Goal: Find contact information: Find contact information

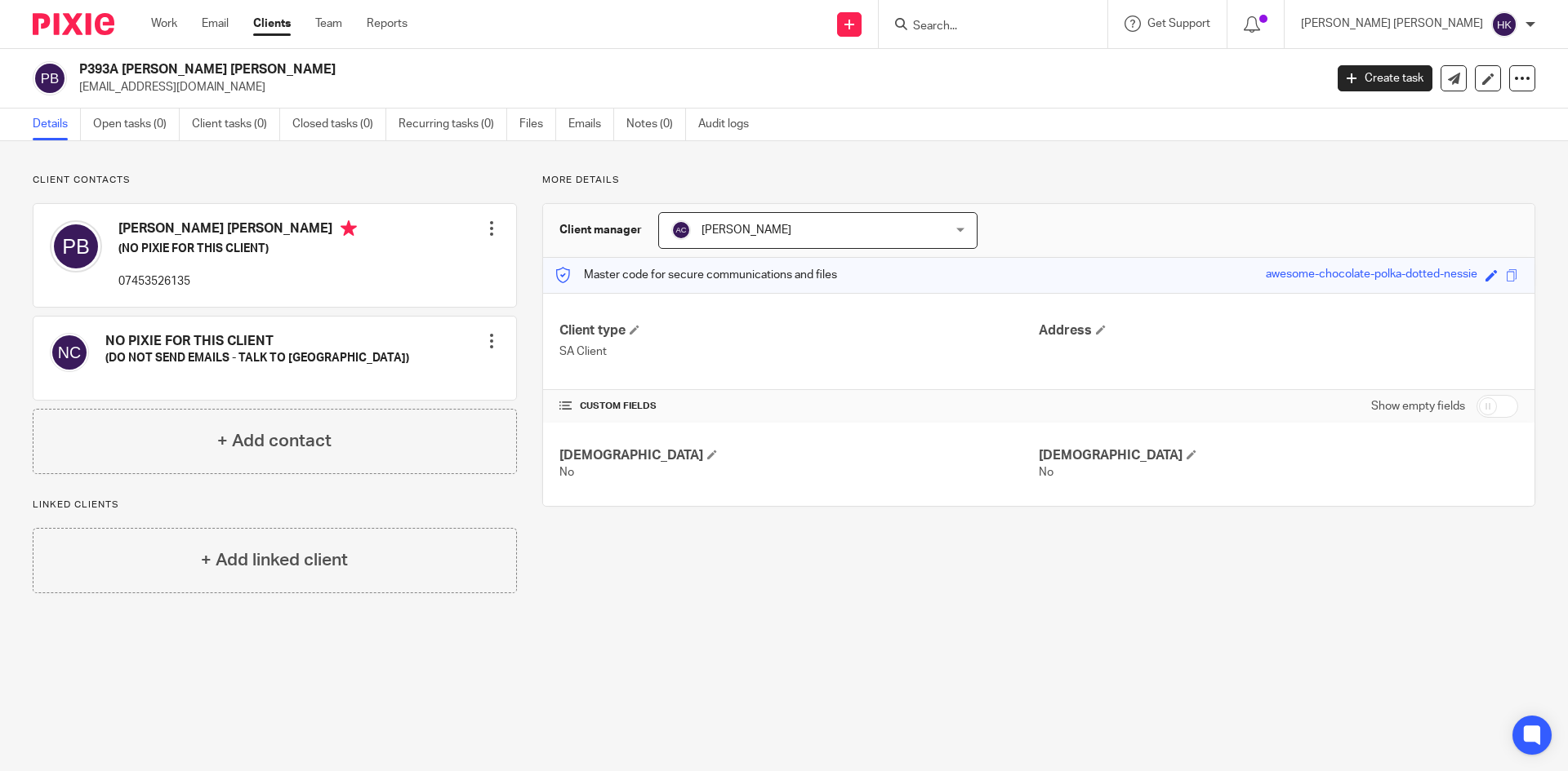
click at [1058, 20] on input "Search" at bounding box center [985, 27] width 147 height 14
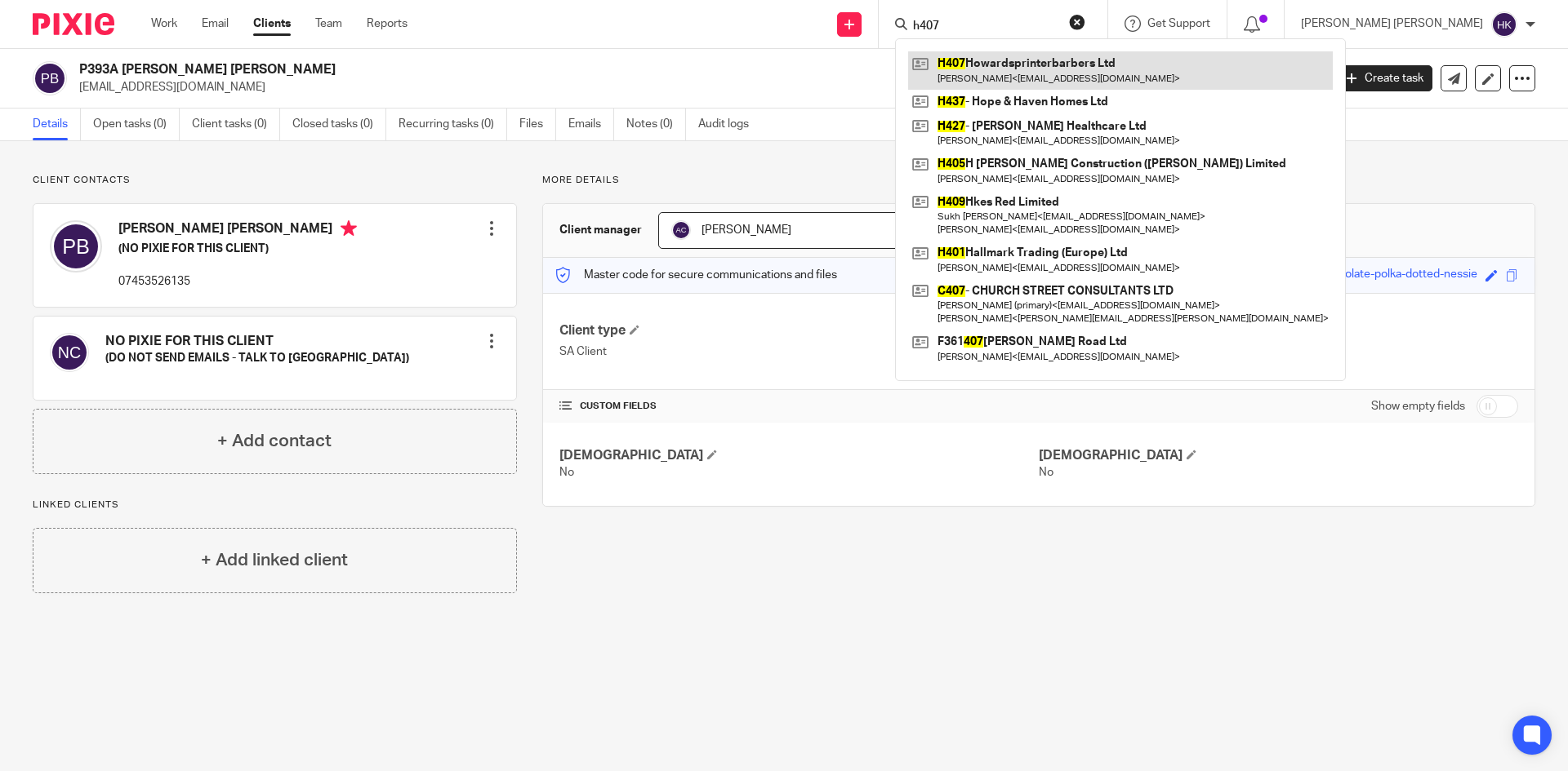
type input "h407"
click at [1180, 70] on link at bounding box center [1121, 70] width 425 height 38
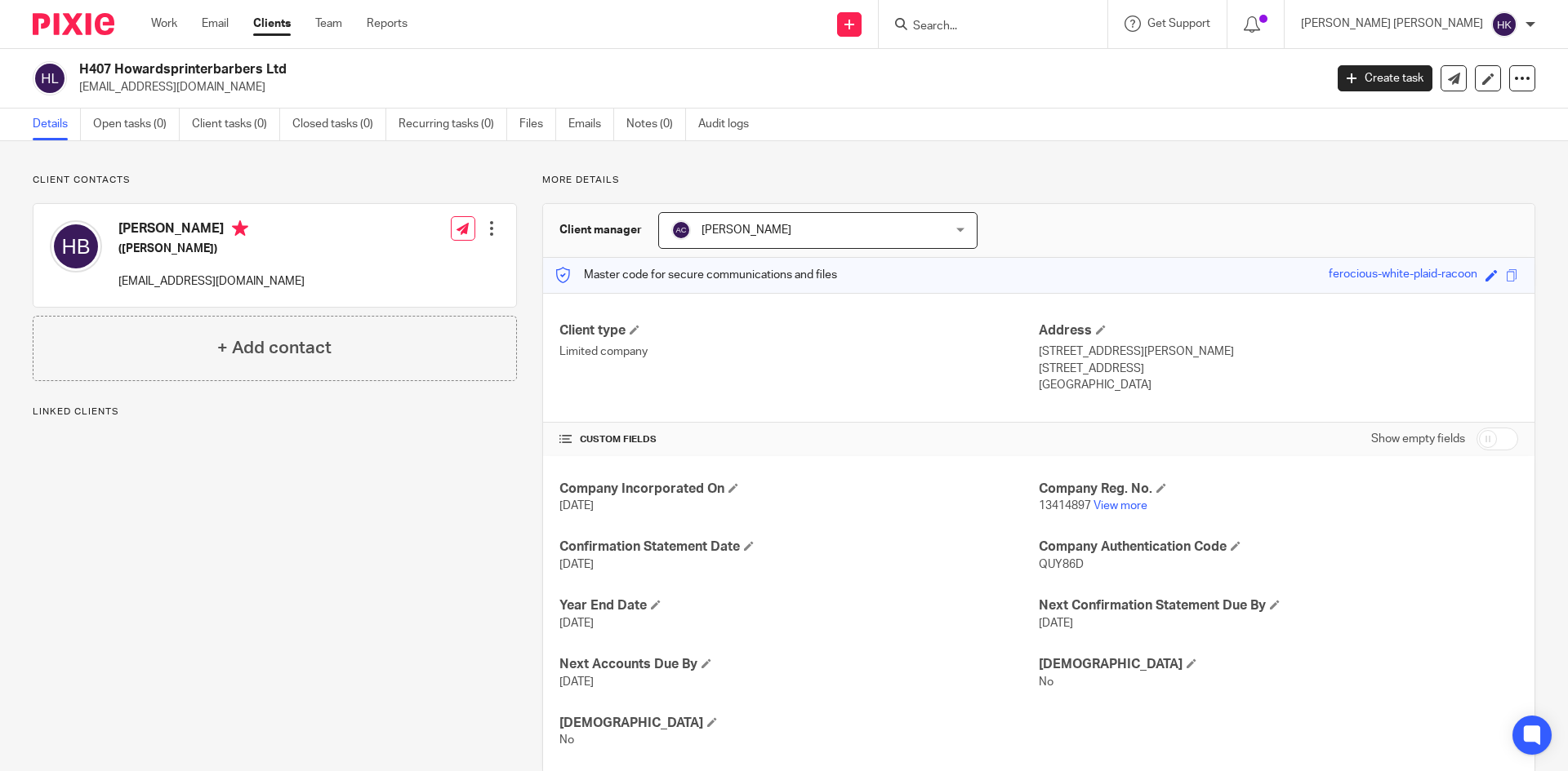
click at [1058, 27] on input "Search" at bounding box center [985, 27] width 147 height 14
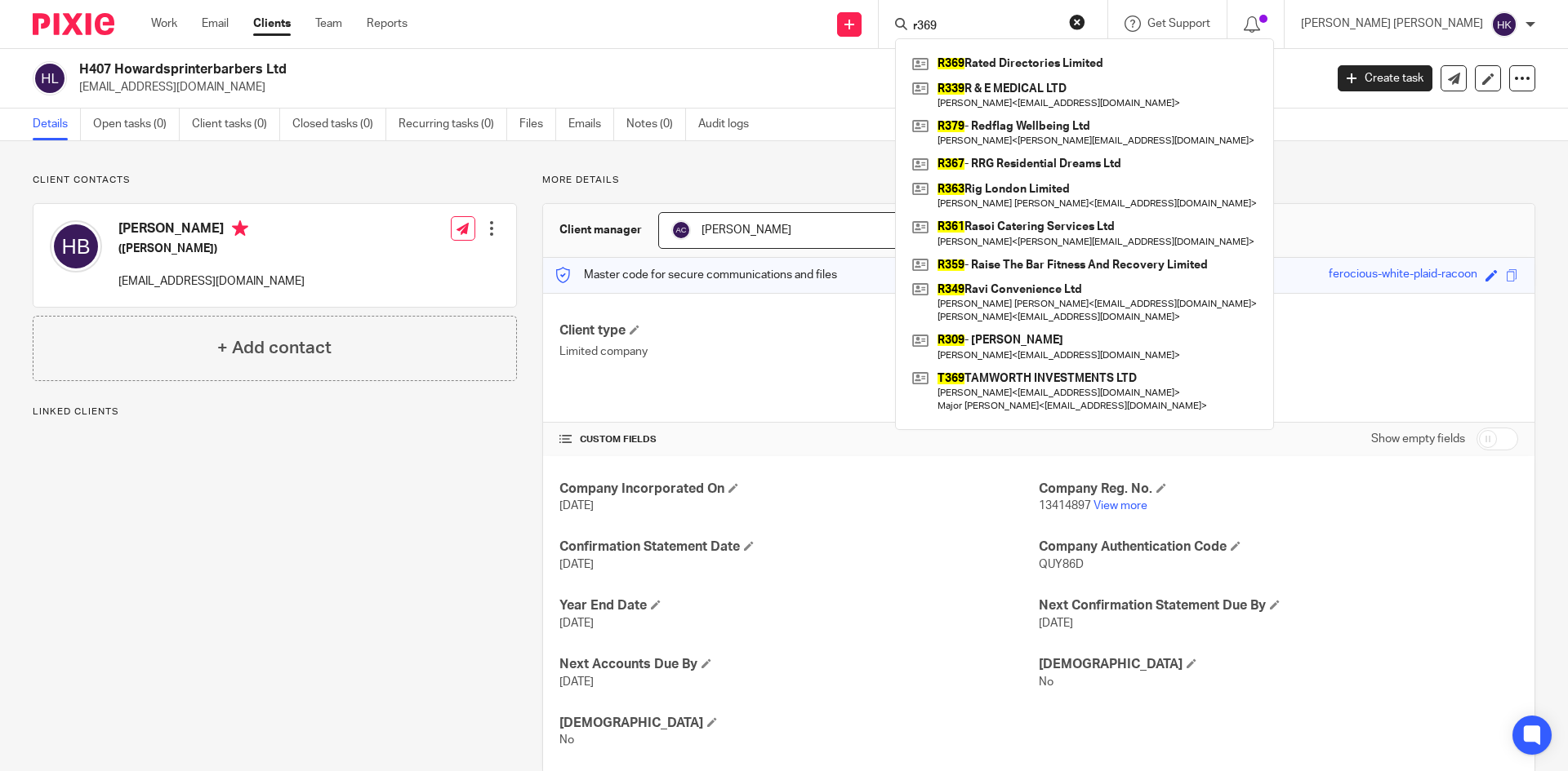
type input "r369"
click button "submit" at bounding box center [0, 0] width 0 height 0
click at [1144, 65] on link at bounding box center [1085, 63] width 353 height 24
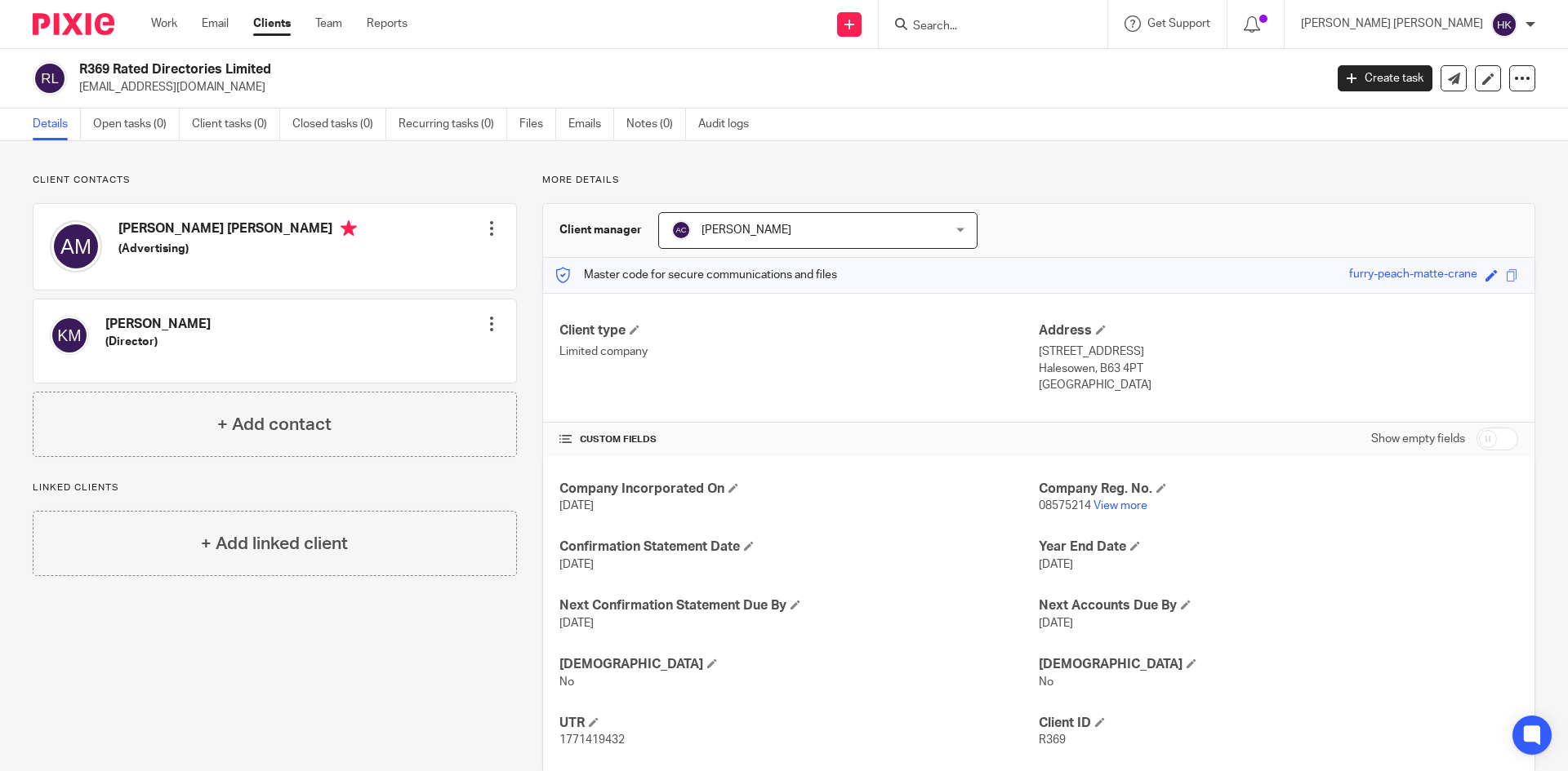
click at [1085, 17] on form at bounding box center [998, 23] width 174 height 21
click at [1058, 29] on input "Search" at bounding box center [985, 27] width 147 height 14
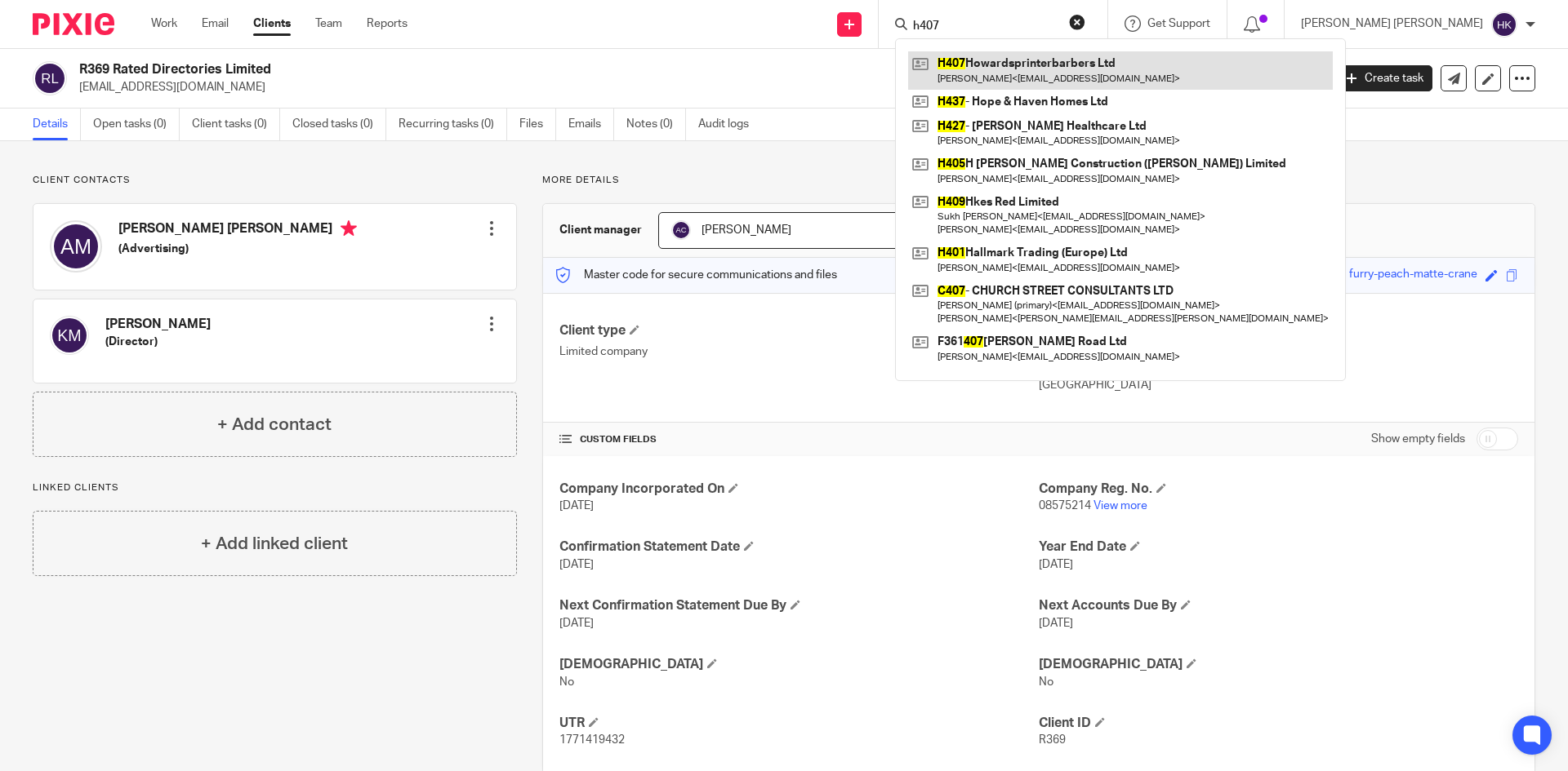
type input "h407"
click at [1232, 74] on link at bounding box center [1121, 70] width 425 height 38
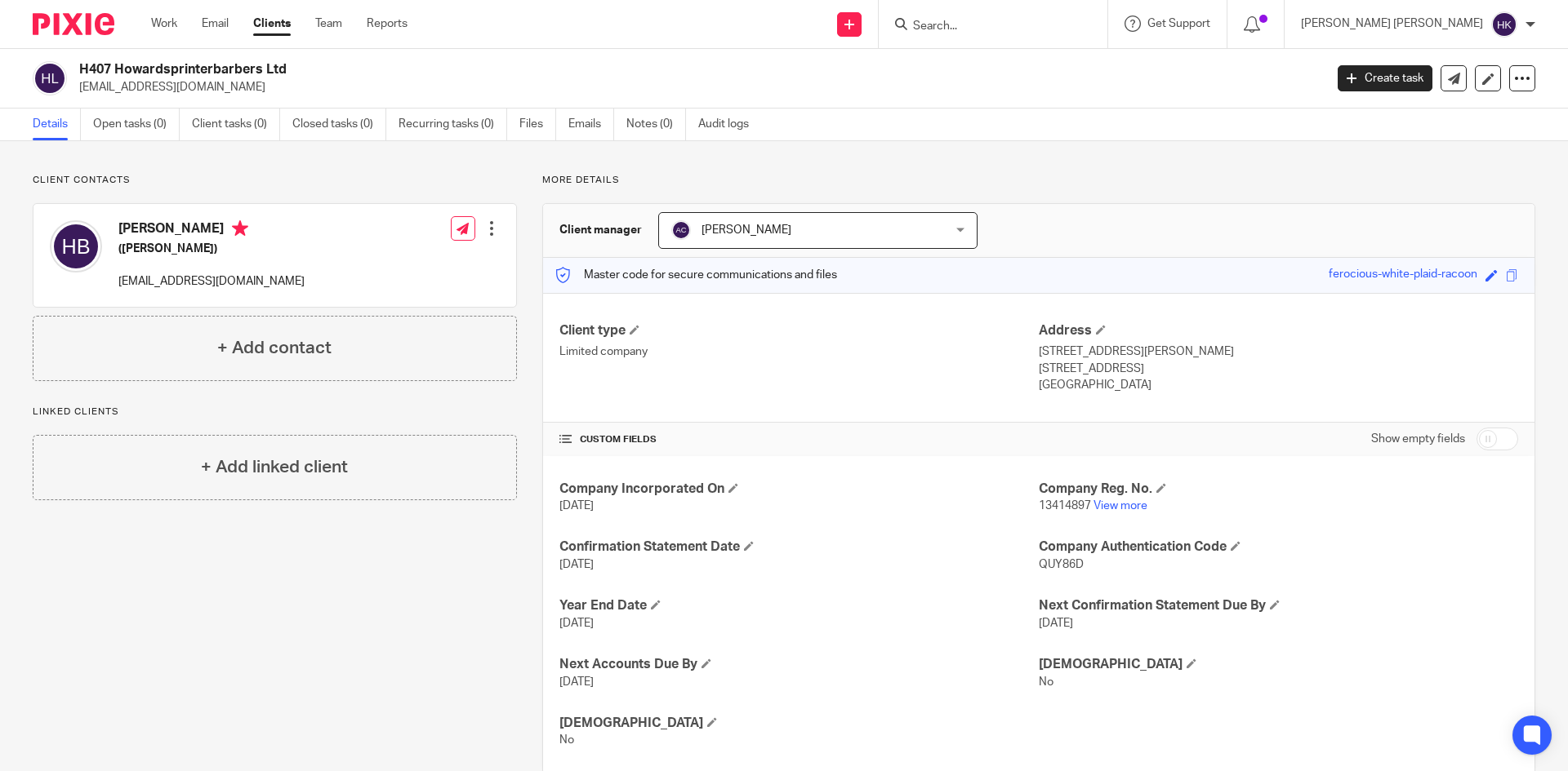
click at [1085, 18] on form at bounding box center [998, 23] width 174 height 21
click at [1058, 23] on input "Search" at bounding box center [985, 27] width 147 height 14
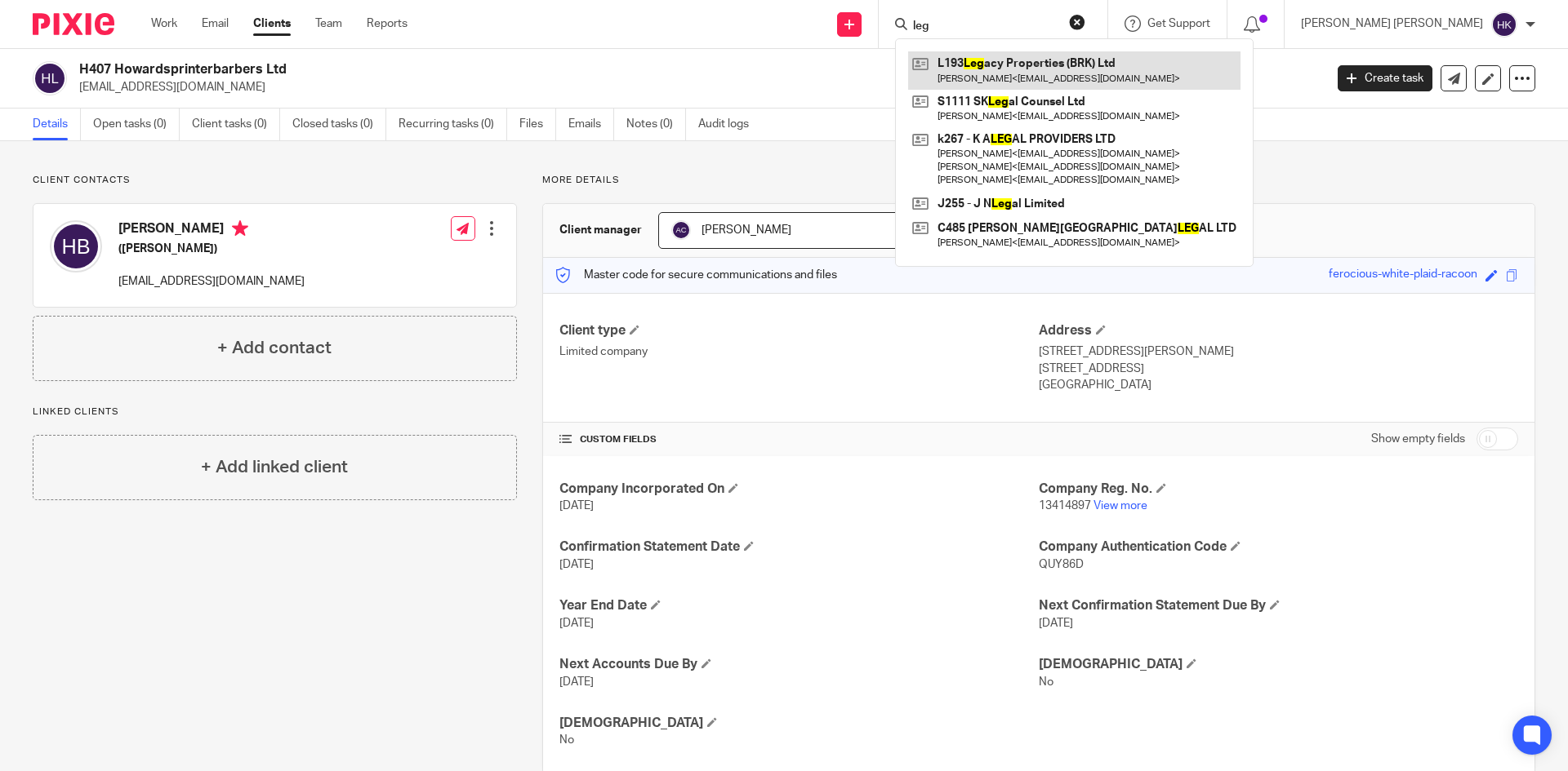
type input "leg"
click at [1141, 68] on link at bounding box center [1075, 70] width 333 height 38
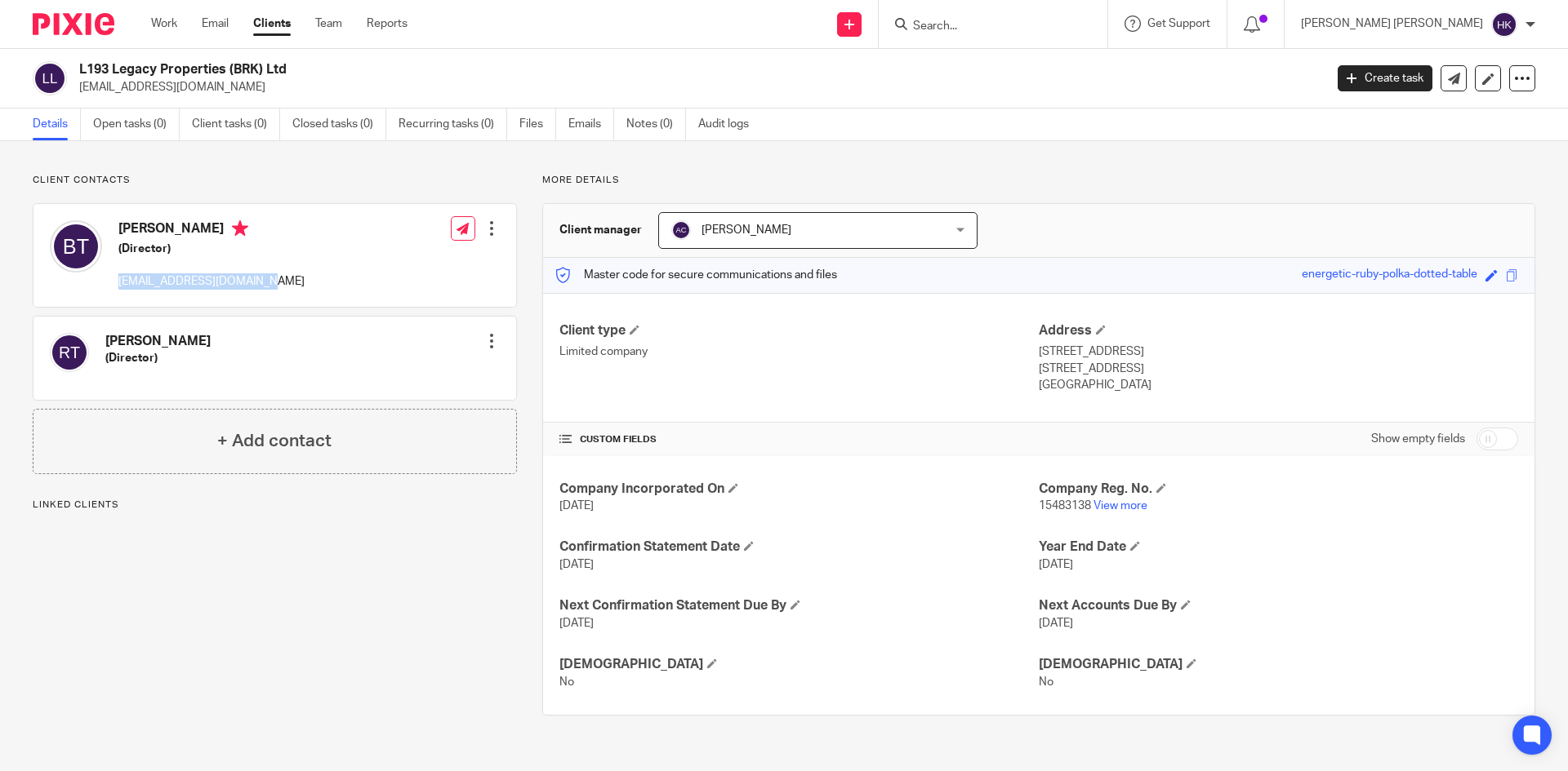
drag, startPoint x: 291, startPoint y: 281, endPoint x: 118, endPoint y: 282, distance: 173.0
click at [118, 282] on div "[PERSON_NAME] (Director) [EMAIL_ADDRESS][DOMAIN_NAME]" at bounding box center [178, 256] width 255 height 87
copy p "[EMAIL_ADDRESS][DOMAIN_NAME]"
click at [1058, 29] on input "Search" at bounding box center [985, 27] width 147 height 14
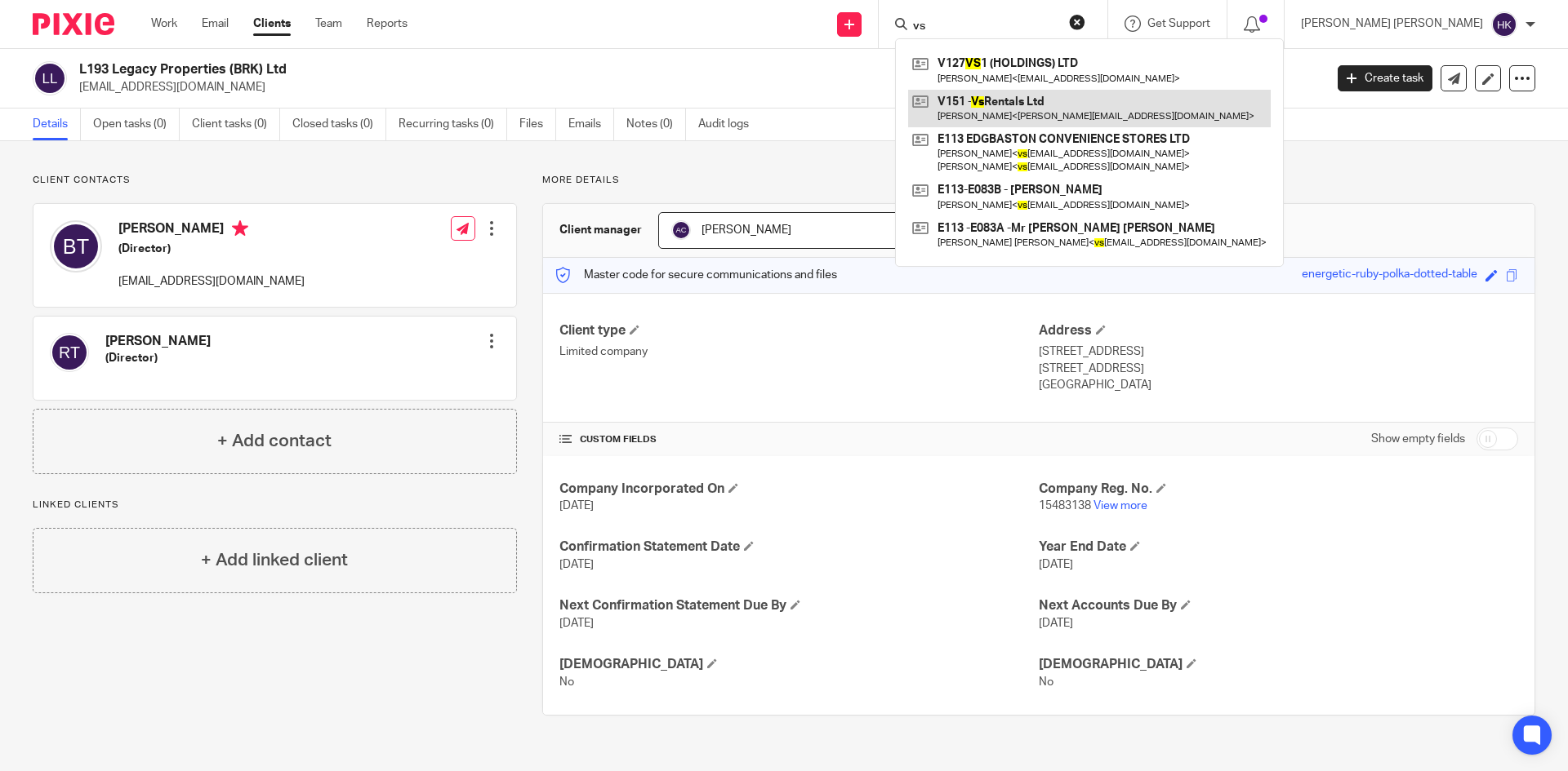
type input "vs"
click at [1116, 96] on link at bounding box center [1090, 108] width 362 height 38
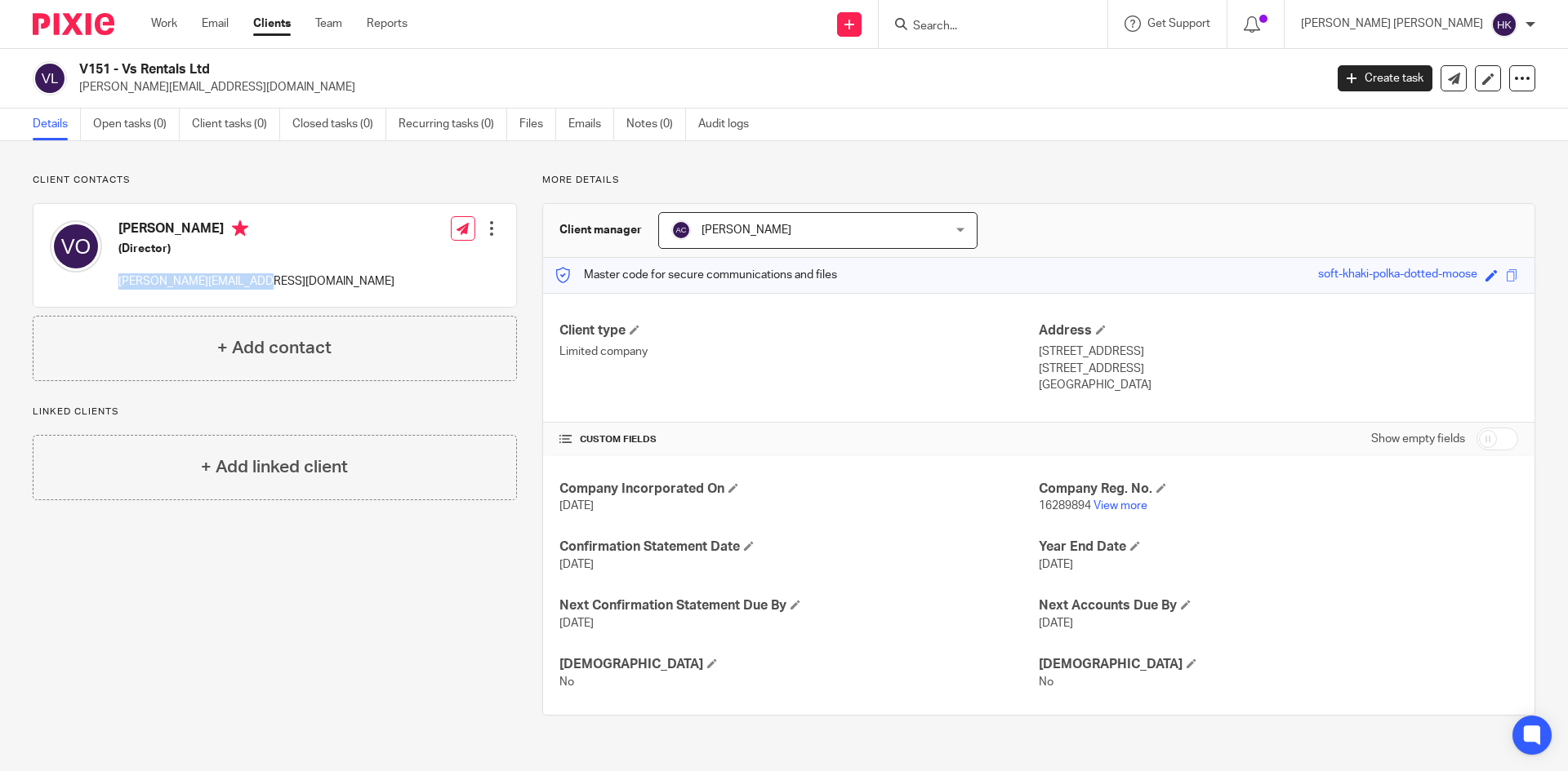
drag, startPoint x: 270, startPoint y: 289, endPoint x: 114, endPoint y: 282, distance: 156.2
click at [114, 282] on div "[PERSON_NAME] (Director) [PERSON_NAME][EMAIL_ADDRESS][DOMAIN_NAME] Edit contact…" at bounding box center [274, 256] width 483 height 103
copy p "[PERSON_NAME][EMAIL_ADDRESS][DOMAIN_NAME]"
click at [170, 230] on h4 "[PERSON_NAME]" at bounding box center [257, 230] width 276 height 21
drag, startPoint x: 170, startPoint y: 228, endPoint x: 119, endPoint y: 226, distance: 51.0
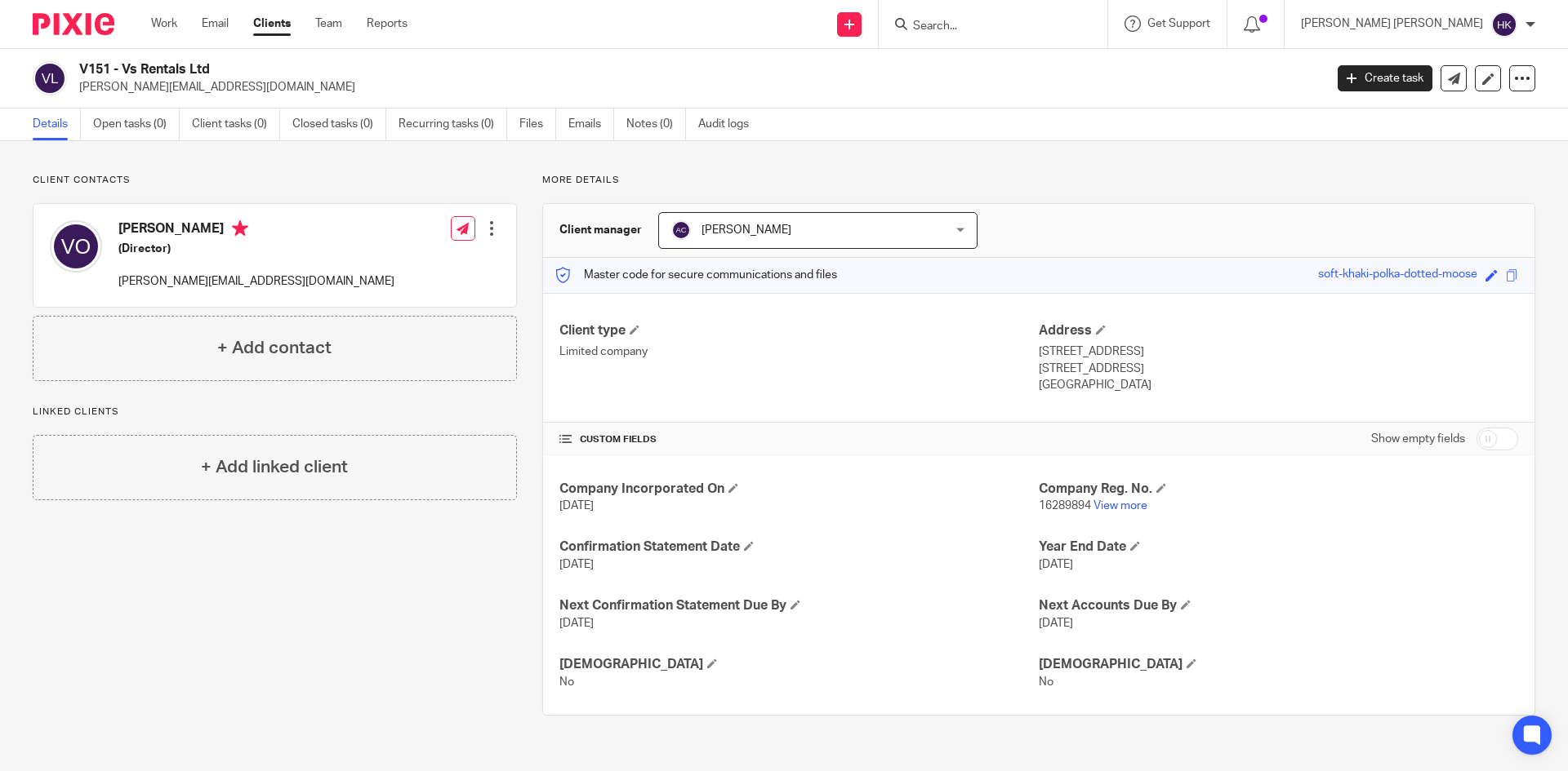
click at [119, 226] on h4 "[PERSON_NAME]" at bounding box center [257, 230] width 276 height 21
copy h4 "[DEMOGRAPHIC_DATA]"
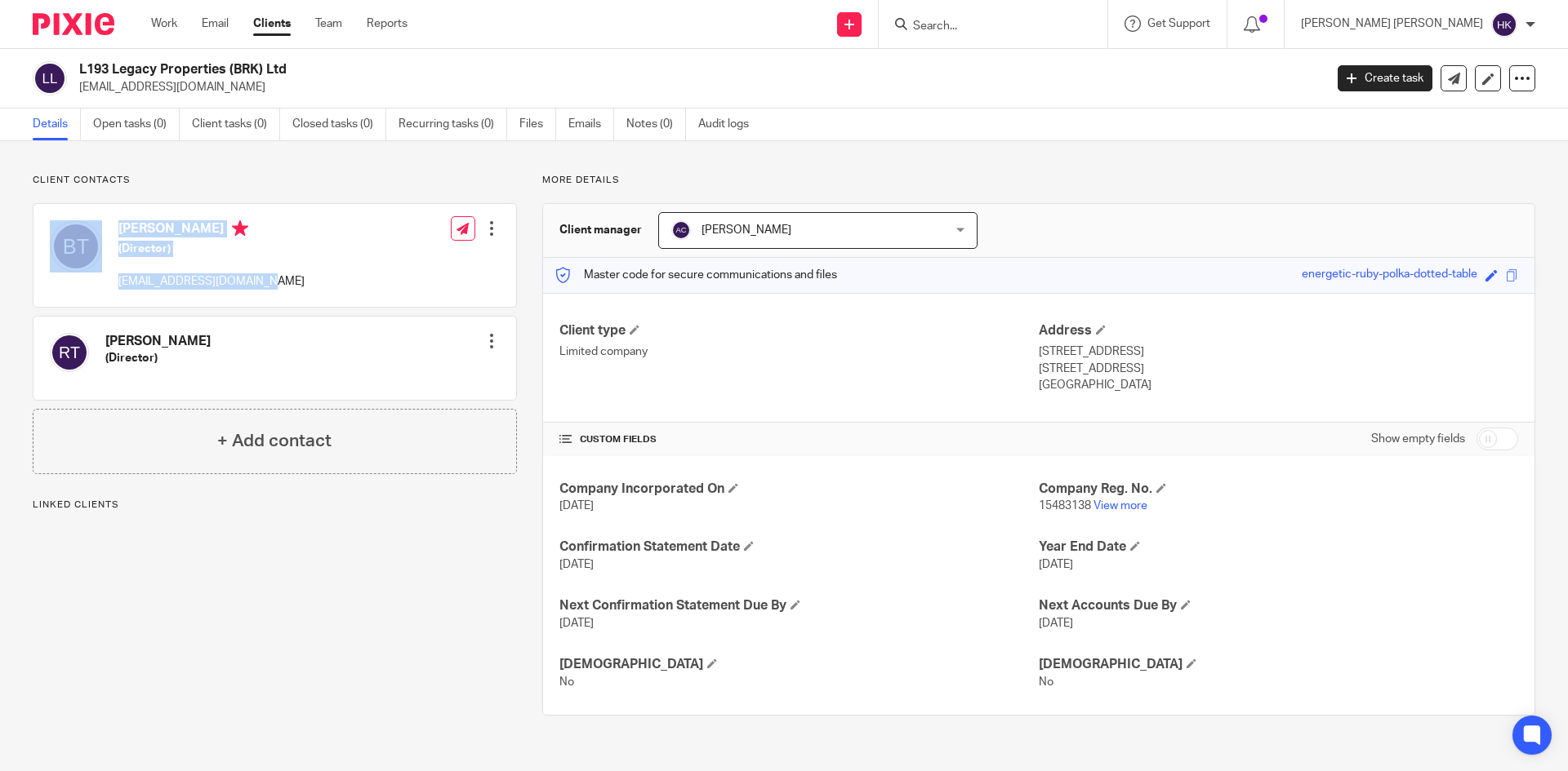
click at [211, 294] on div "Bhupinder Singh Thakur (Director) bobbyraman1982@gmail.com" at bounding box center [178, 256] width 255 height 87
click at [320, 288] on div "Bhupinder Singh Thakur (Director) bobbyraman1982@gmail.com Edit contact Create …" at bounding box center [274, 256] width 483 height 103
click at [316, 285] on div "Bhupinder Singh Thakur (Director) bobbyraman1982@gmail.com Edit contact Create …" at bounding box center [274, 256] width 483 height 103
drag, startPoint x: 281, startPoint y: 285, endPoint x: 122, endPoint y: 299, distance: 159.6
click at [122, 299] on div "Bhupinder Singh Thakur (Director) bobbyraman1982@gmail.com Edit contact Create …" at bounding box center [274, 256] width 483 height 103
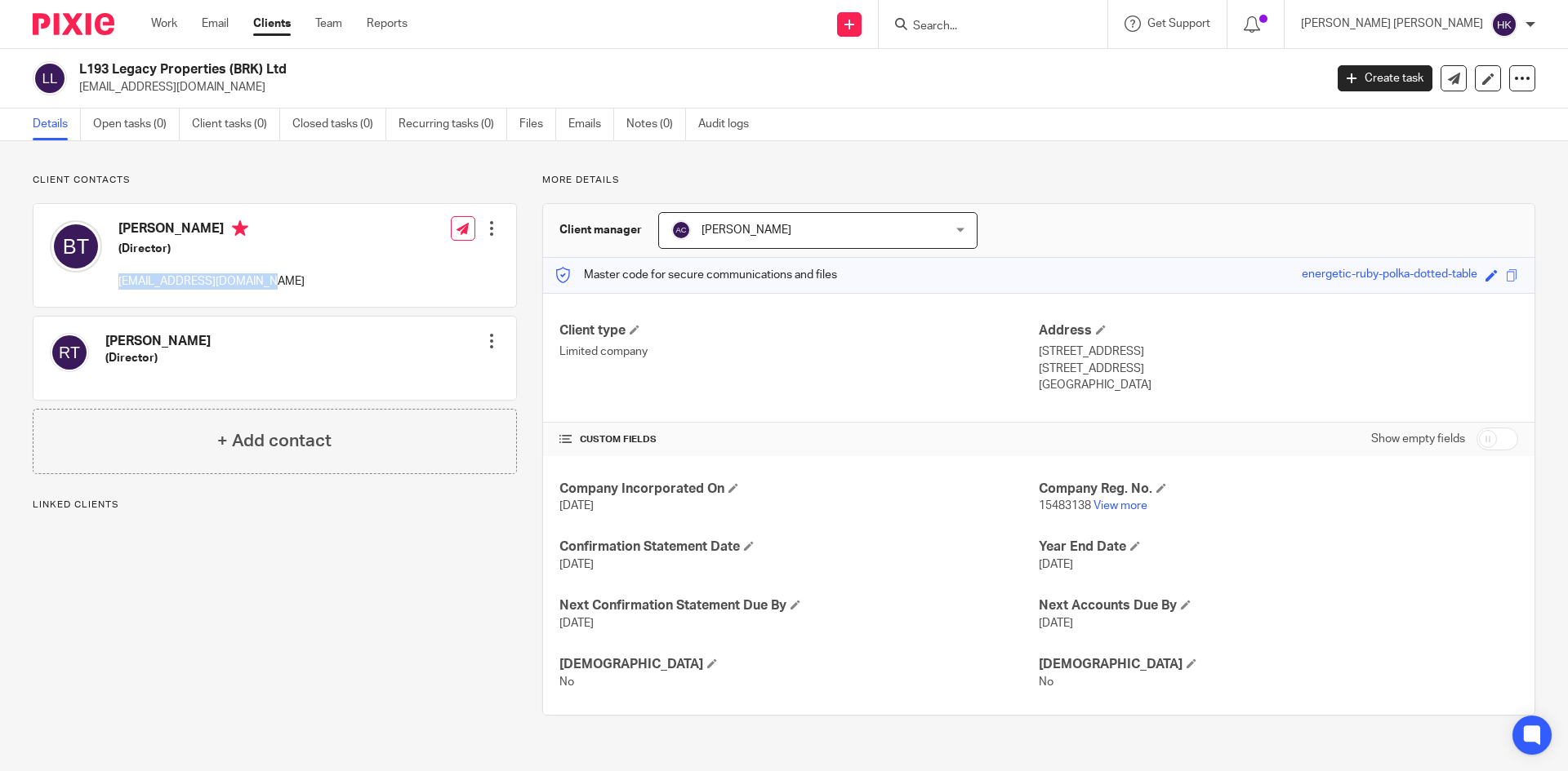
copy p "bobbyraman1982@gmail.com"
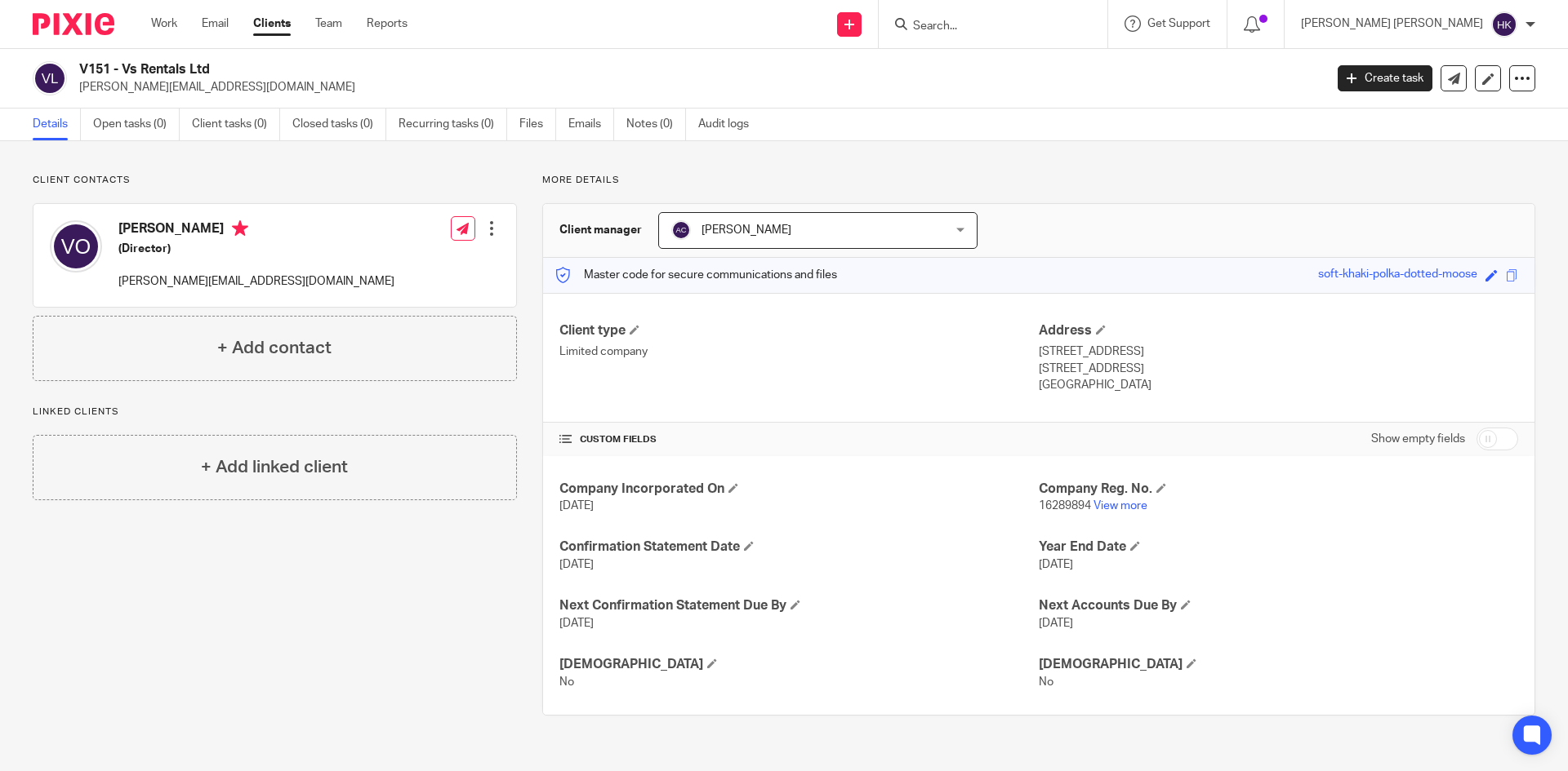
click at [1054, 26] on input "Search" at bounding box center [985, 27] width 147 height 14
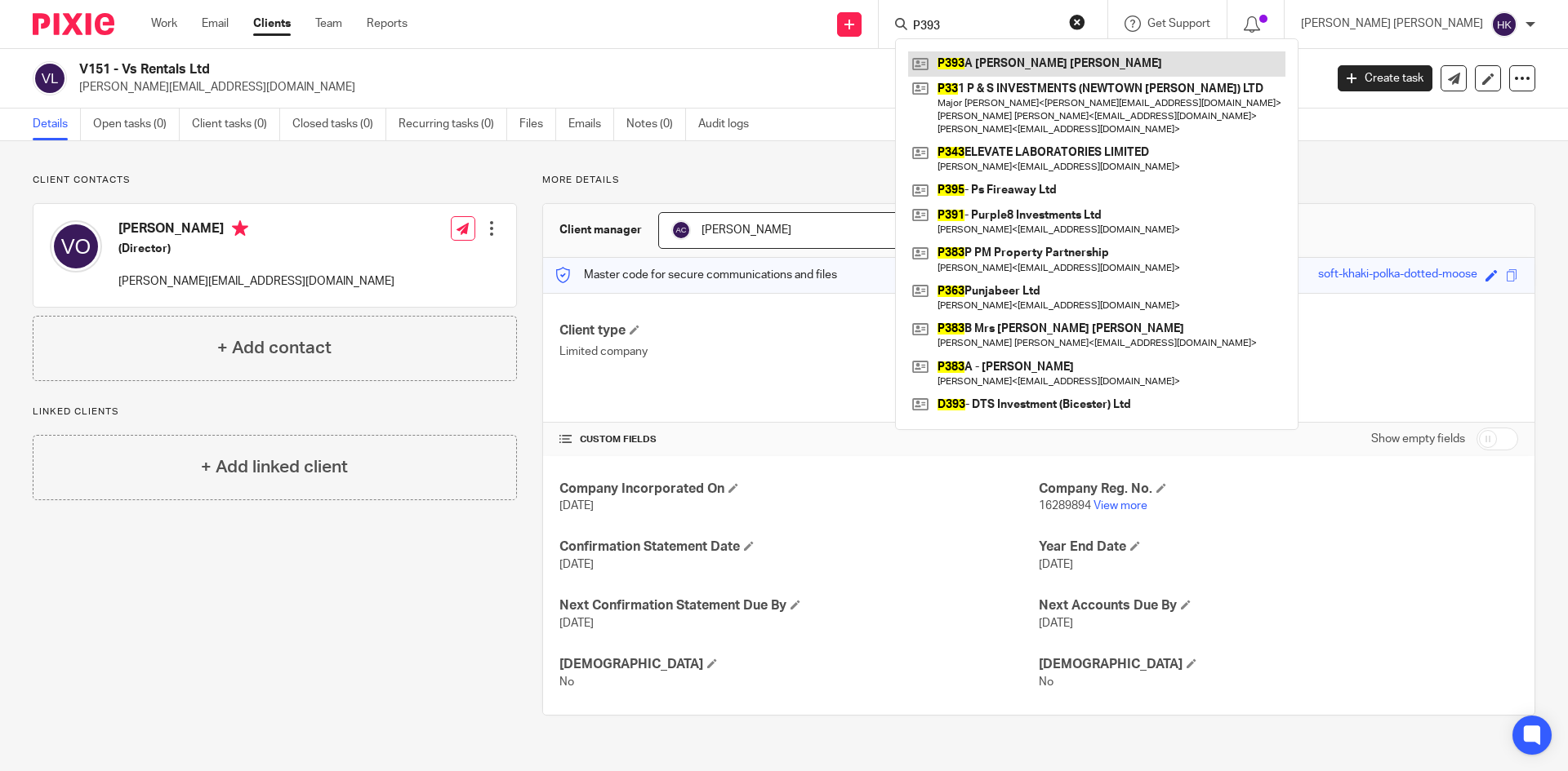
type input "P393"
click at [1071, 64] on link at bounding box center [1097, 63] width 378 height 24
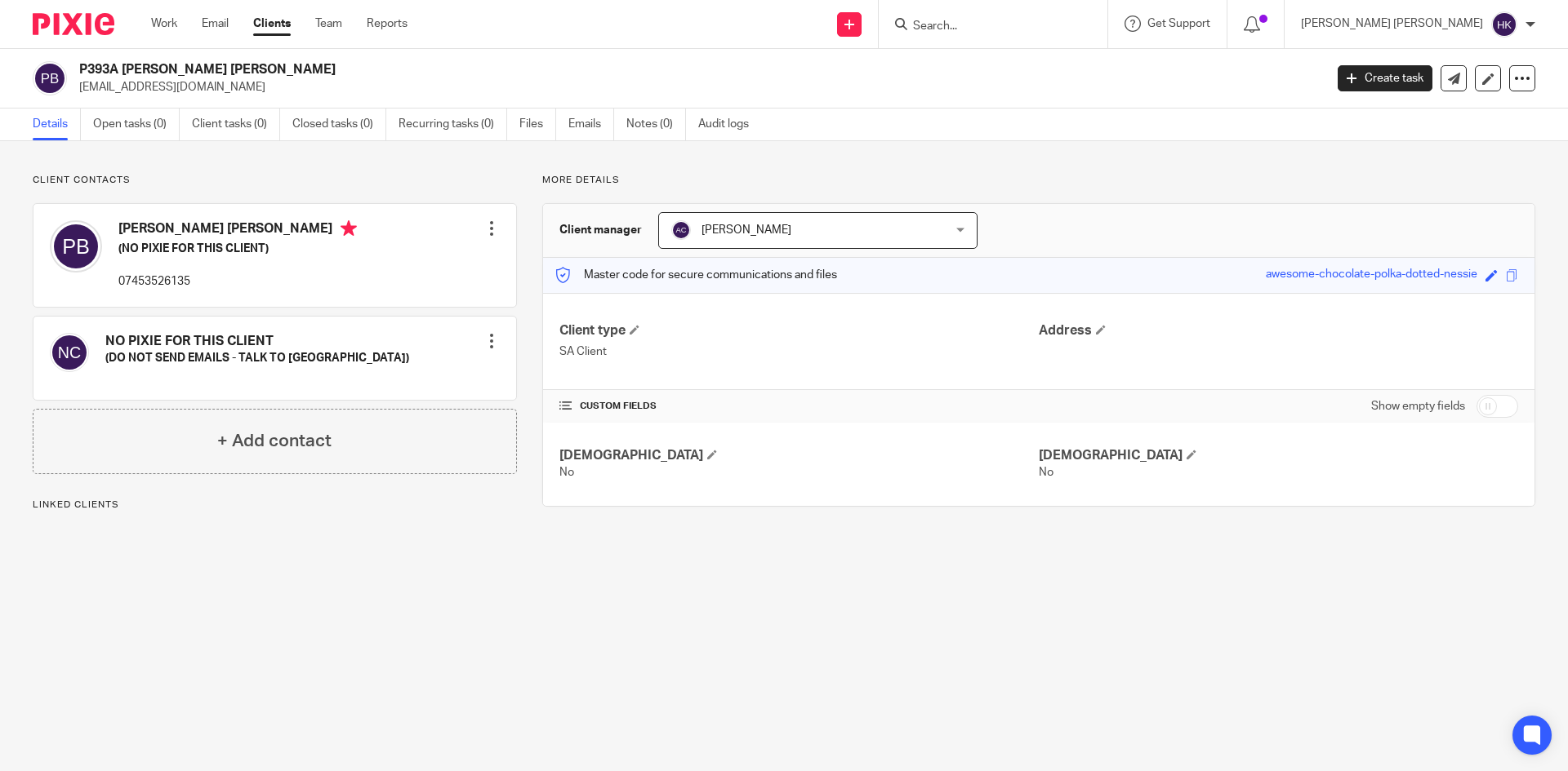
drag, startPoint x: 275, startPoint y: 77, endPoint x: 126, endPoint y: 68, distance: 149.3
click at [126, 68] on h2 "P393A [PERSON_NAME] [PERSON_NAME]" at bounding box center [572, 69] width 988 height 17
copy h2 "[PERSON_NAME] [PERSON_NAME]"
